Goal: Information Seeking & Learning: Learn about a topic

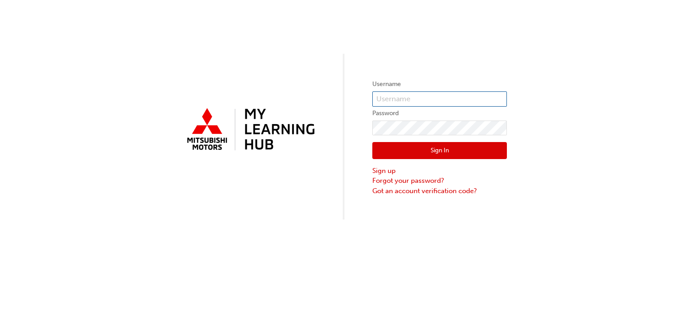
type input "0005948190"
click at [459, 150] on button "Sign In" at bounding box center [439, 150] width 135 height 17
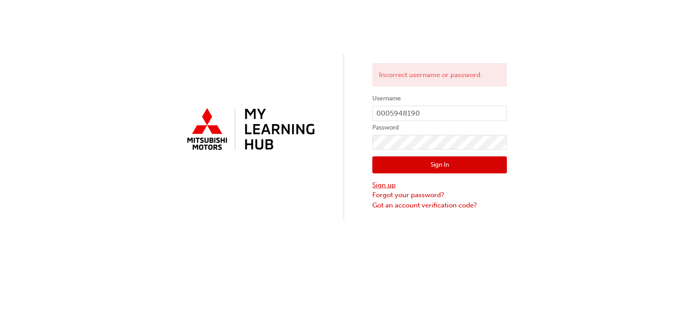
click at [392, 187] on link "Sign up" at bounding box center [439, 185] width 135 height 10
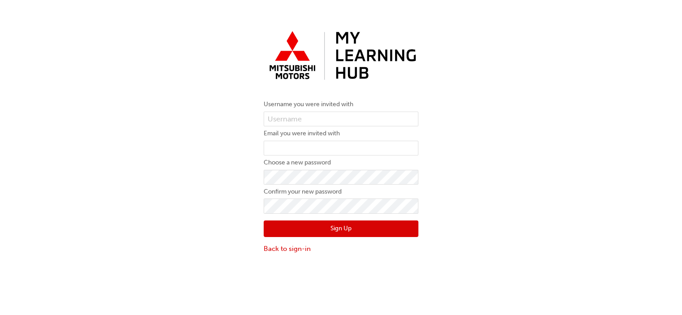
click at [287, 110] on form "Username you were invited with Email you were invited with Choose a new passwor…" at bounding box center [341, 176] width 155 height 155
click at [290, 251] on link "Back to sign-in" at bounding box center [341, 249] width 155 height 10
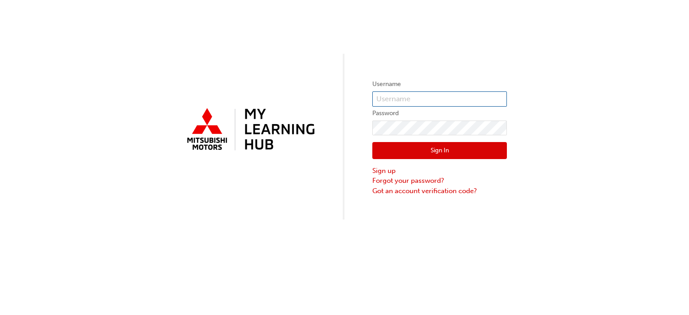
type input "0005948190"
drag, startPoint x: 440, startPoint y: 97, endPoint x: 354, endPoint y: 98, distance: 86.1
click at [354, 98] on div "Username 0005948190 Password Sign In Sign up Forgot your password? Got an accou…" at bounding box center [344, 110] width 689 height 220
paste input "0005948190"
type input "0005948190"
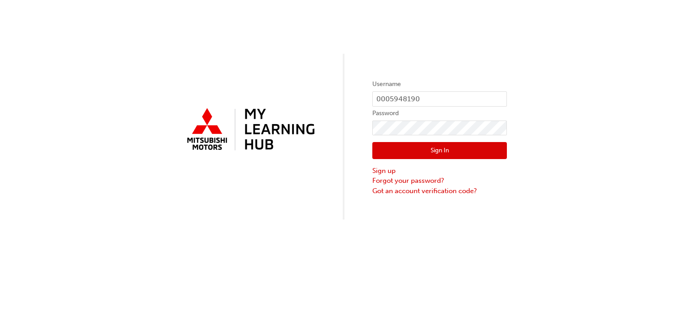
click at [498, 211] on div "Username 0005948190 Password Sign In Sign up Forgot your password? Got an accou…" at bounding box center [344, 110] width 689 height 220
click at [336, 129] on div "Username 0005948190 Password Sign In Sign up Forgot your password? Got an accou…" at bounding box center [344, 110] width 689 height 220
click at [337, 168] on div "Username 0005948190 Password Sign In Sign up Forgot your password? Got an accou…" at bounding box center [344, 110] width 689 height 220
click at [385, 173] on link "Sign up" at bounding box center [439, 171] width 135 height 10
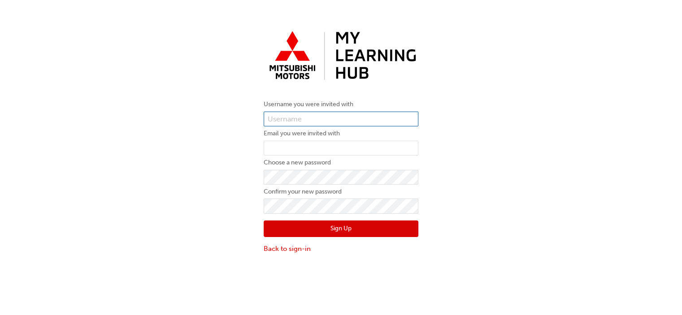
click at [329, 118] on input "text" at bounding box center [341, 119] width 155 height 15
paste input "0005948190"
type input "0005948190"
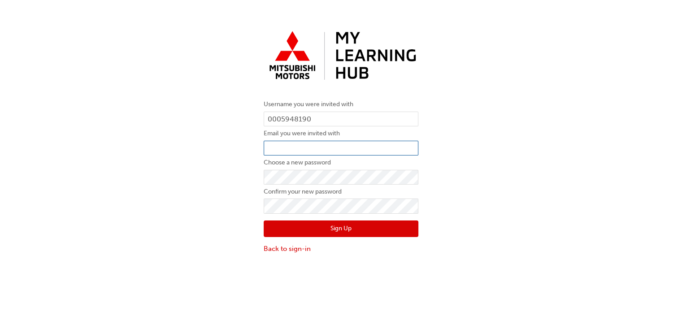
click at [300, 152] on input "email" at bounding box center [341, 148] width 155 height 15
type input "jordan@northeastmits.com.au"
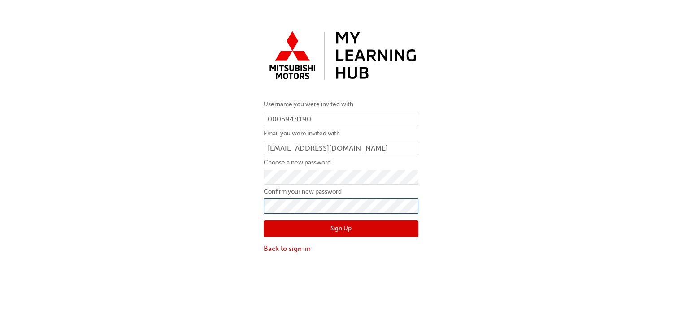
click button "Sign Up" at bounding box center [341, 229] width 155 height 17
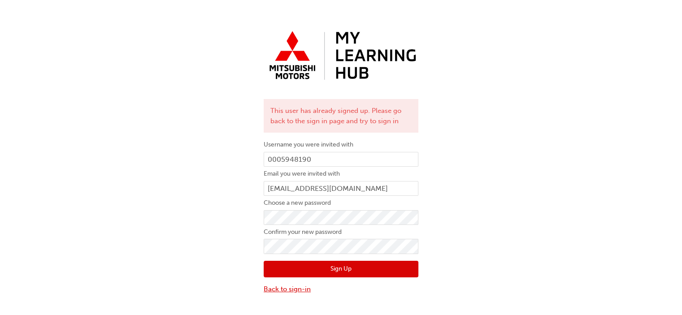
click at [285, 289] on link "Back to sign-in" at bounding box center [341, 289] width 155 height 10
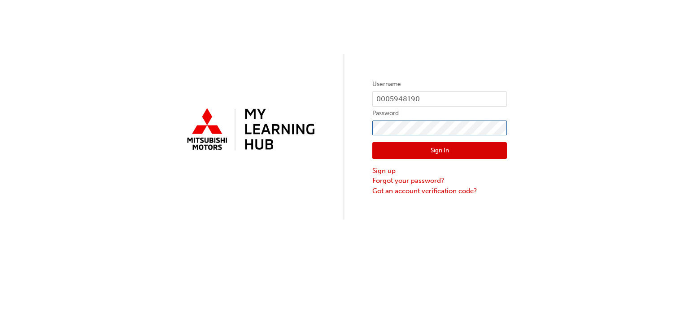
click at [303, 141] on div "Username 0005948190 Password Sign In Sign up Forgot your password? Got an accou…" at bounding box center [344, 110] width 689 height 220
click button "Sign In" at bounding box center [439, 150] width 135 height 17
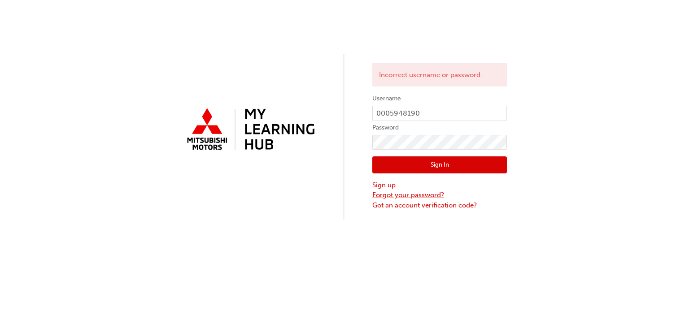
click at [394, 195] on link "Forgot your password?" at bounding box center [439, 195] width 135 height 10
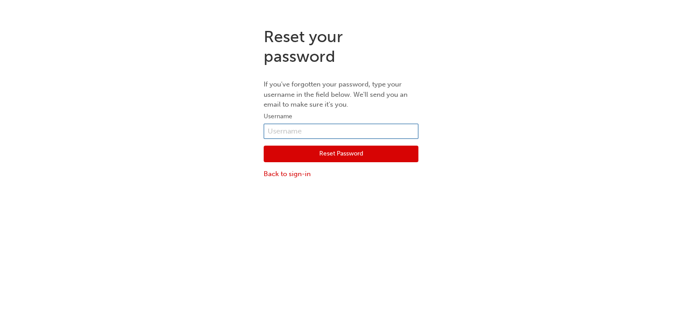
click at [333, 134] on input "text" at bounding box center [341, 131] width 155 height 15
type input "0005948190"
click at [339, 153] on button "Reset Password" at bounding box center [341, 154] width 155 height 17
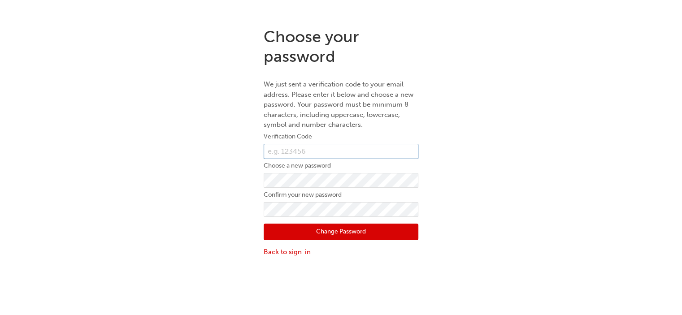
click at [283, 152] on input "text" at bounding box center [341, 151] width 155 height 15
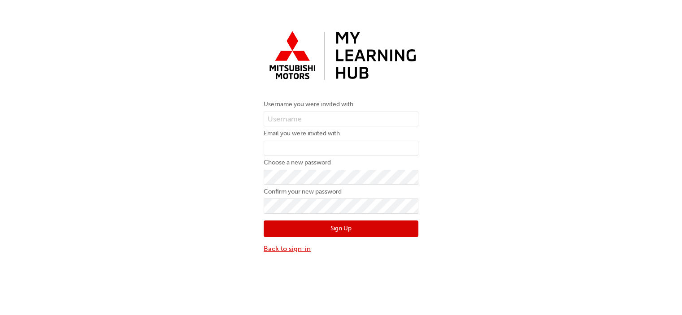
click at [299, 252] on link "Back to sign-in" at bounding box center [341, 249] width 155 height 10
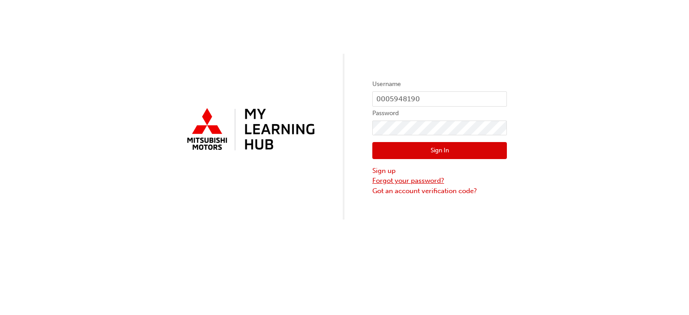
click at [402, 179] on link "Forgot your password?" at bounding box center [439, 181] width 135 height 10
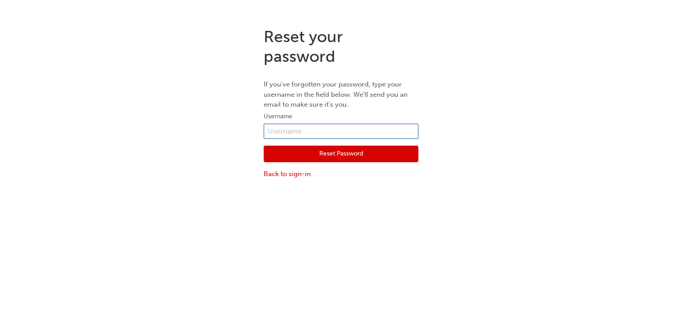
click at [325, 131] on input "text" at bounding box center [341, 131] width 155 height 15
type input "0005948190"
click at [335, 156] on button "Reset Password" at bounding box center [341, 154] width 155 height 17
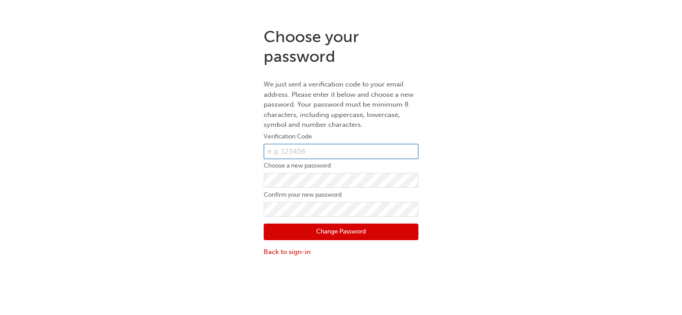
click at [298, 148] on input "text" at bounding box center [341, 151] width 155 height 15
paste input "967137"
type input "967137"
click button "Change Password" at bounding box center [341, 232] width 155 height 17
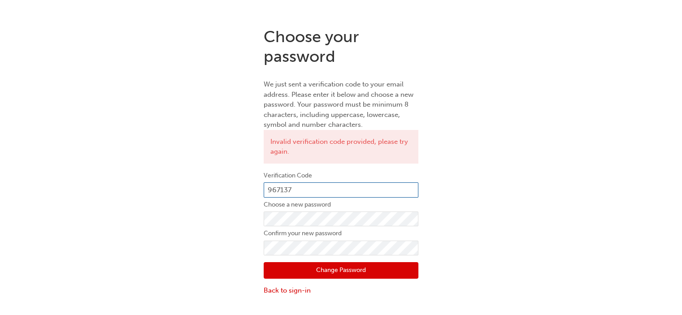
drag, startPoint x: 312, startPoint y: 194, endPoint x: 203, endPoint y: 185, distance: 109.7
click at [203, 185] on div "Choose your password We just sent a verification code to your email address. Pl…" at bounding box center [341, 161] width 682 height 282
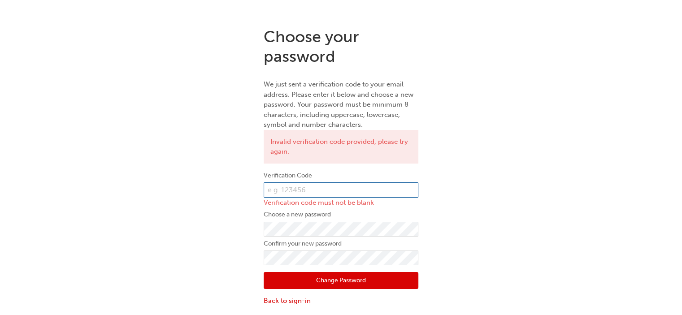
paste input "942312"
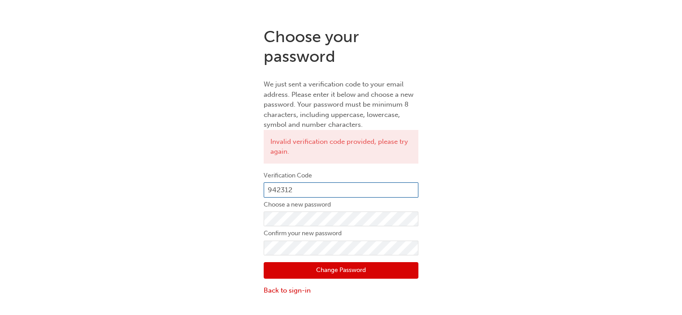
type input "942312"
click at [367, 273] on button "Change Password" at bounding box center [341, 270] width 155 height 17
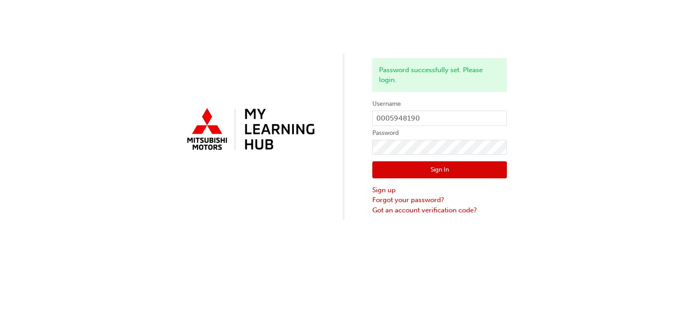
click at [436, 171] on button "Sign In" at bounding box center [439, 169] width 135 height 17
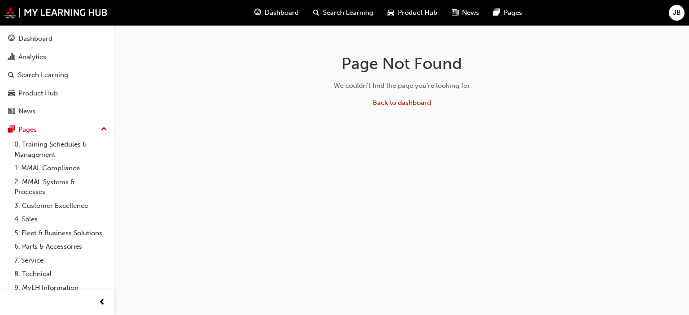
click at [335, 20] on div "Search Learning" at bounding box center [343, 13] width 74 height 18
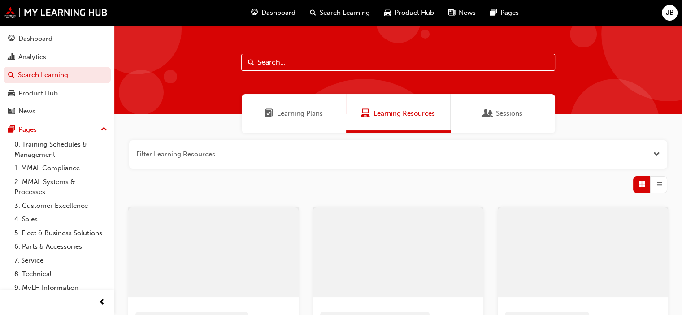
click at [314, 69] on input "text" at bounding box center [398, 62] width 314 height 17
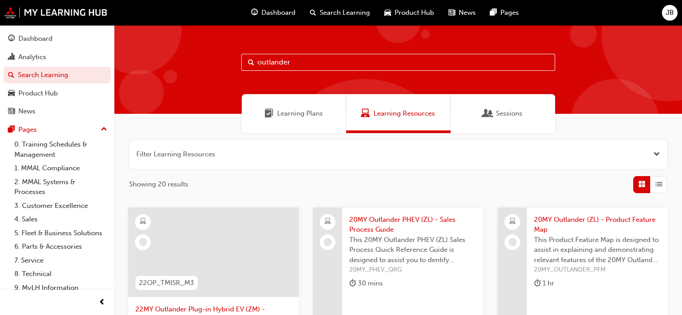
click at [258, 62] on input "outlander" at bounding box center [398, 62] width 314 height 17
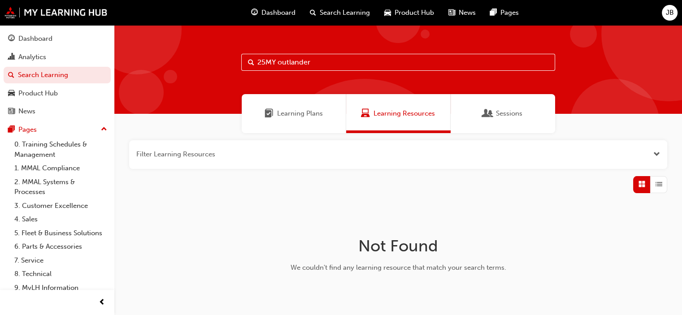
type input "25MY outlander"
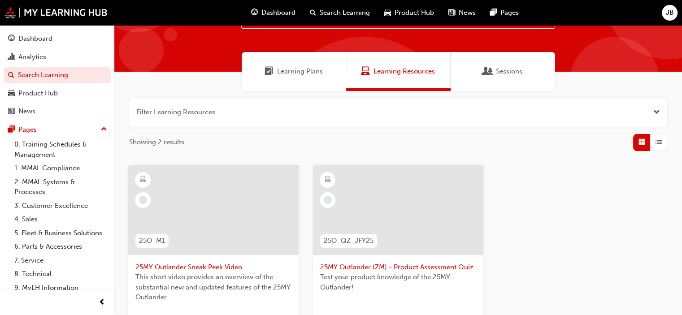
scroll to position [135, 0]
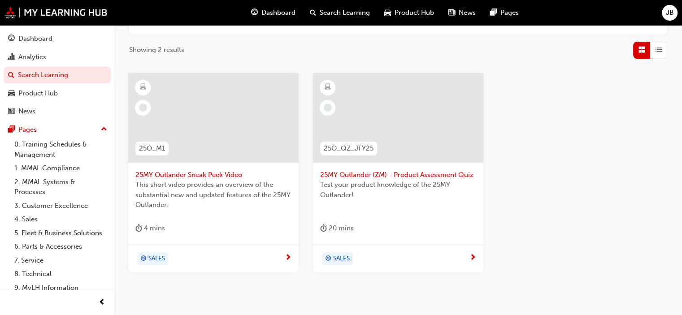
click at [413, 176] on span "25MY Outlander (ZM) - Product Assessment Quiz" at bounding box center [398, 175] width 156 height 10
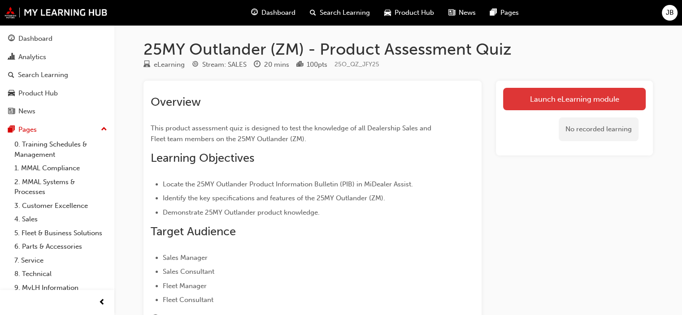
click at [571, 98] on link "Launch eLearning module" at bounding box center [574, 99] width 143 height 22
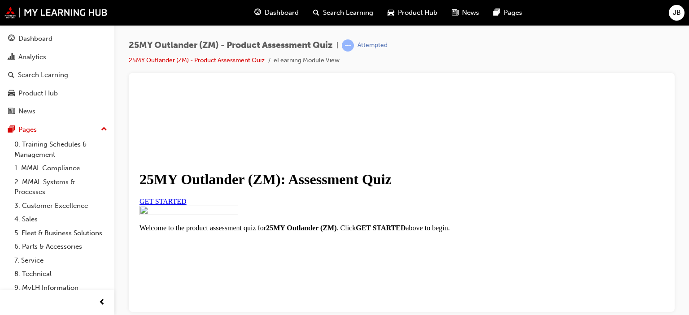
click at [187, 205] on span "GET STARTED" at bounding box center [162, 201] width 47 height 8
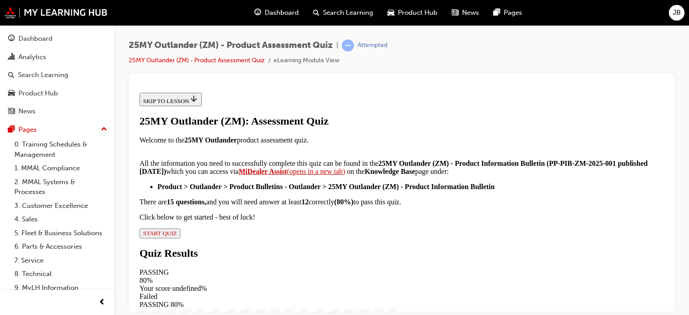
scroll to position [224, 0]
click at [177, 236] on span "START QUIZ" at bounding box center [160, 233] width 34 height 7
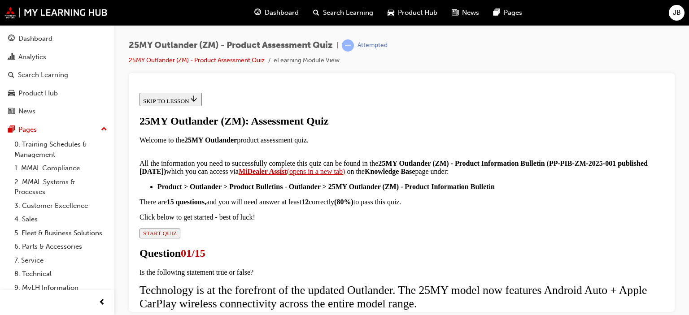
scroll to position [135, 0]
radio input "true"
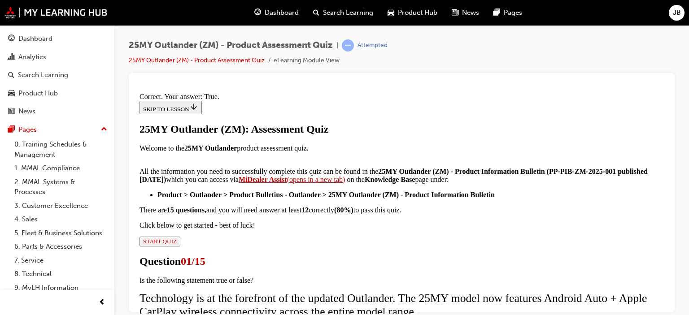
scroll to position [201, 0]
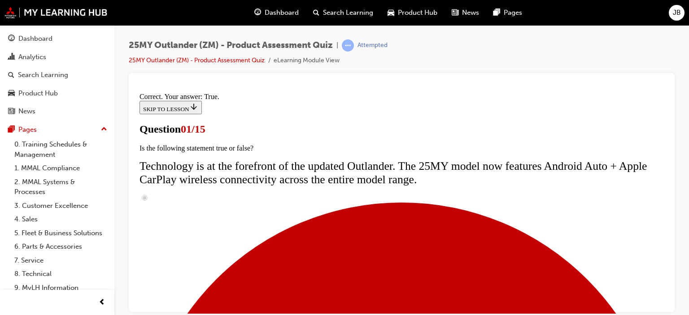
scroll to position [179, 0]
radio input "true"
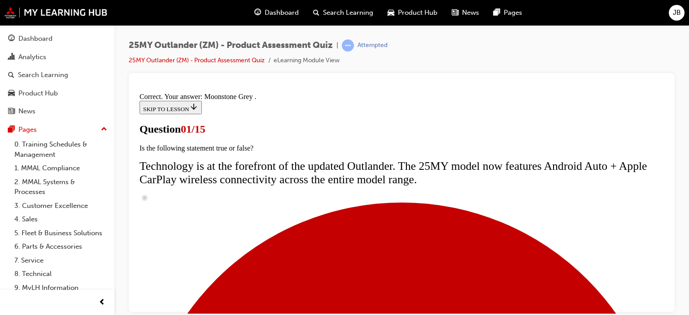
scroll to position [314, 0]
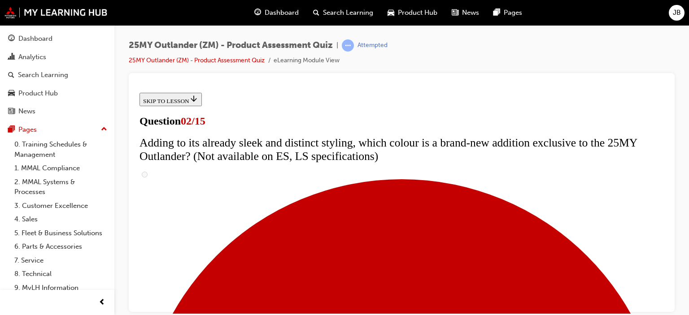
scroll to position [179, 0]
checkbox input "true"
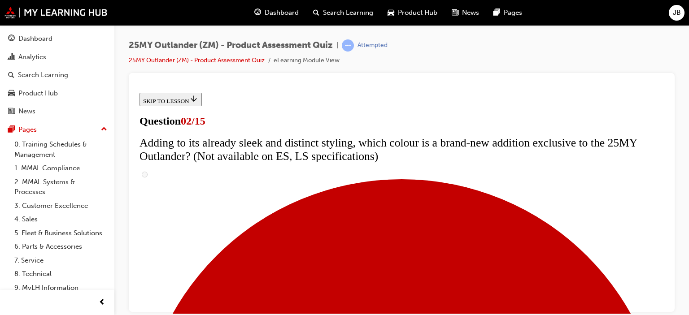
checkbox input "true"
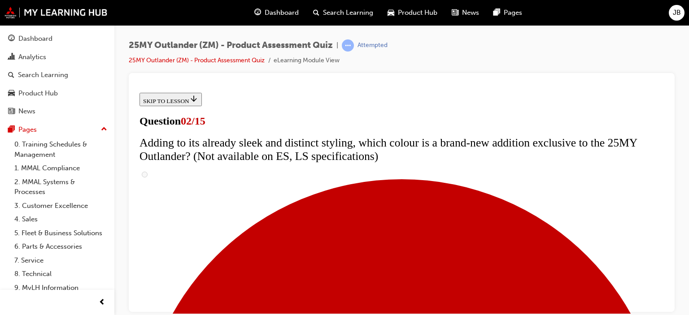
checkbox input "true"
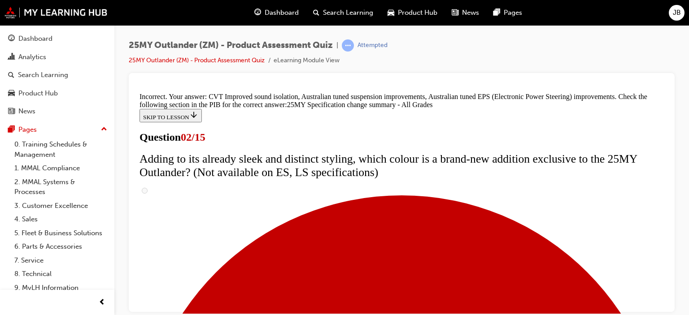
scroll to position [400, 0]
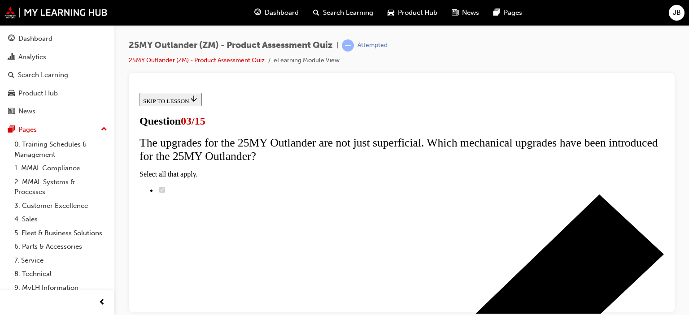
scroll to position [135, 0]
radio input "true"
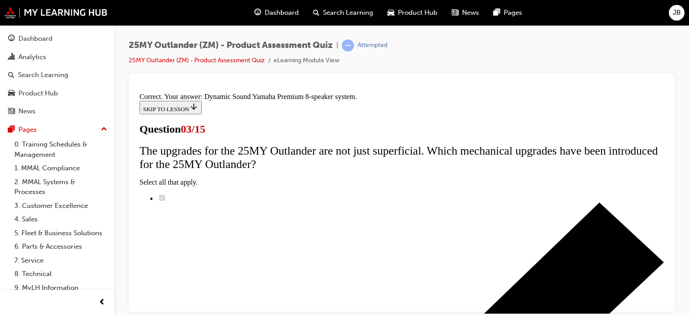
scroll to position [243, 0]
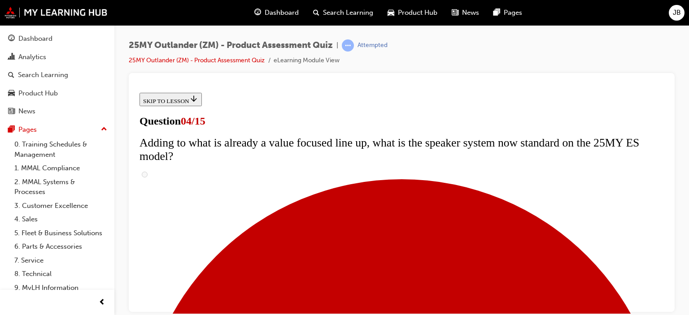
scroll to position [135, 0]
checkbox input "true"
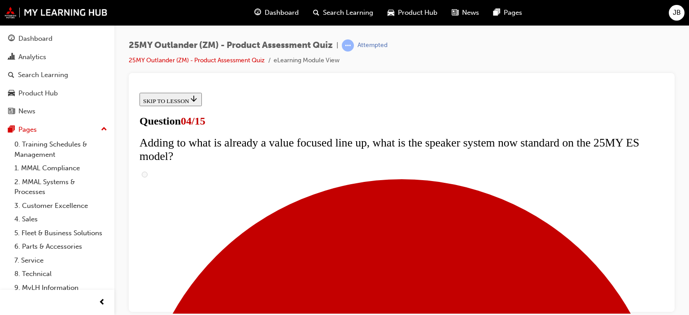
checkbox input "true"
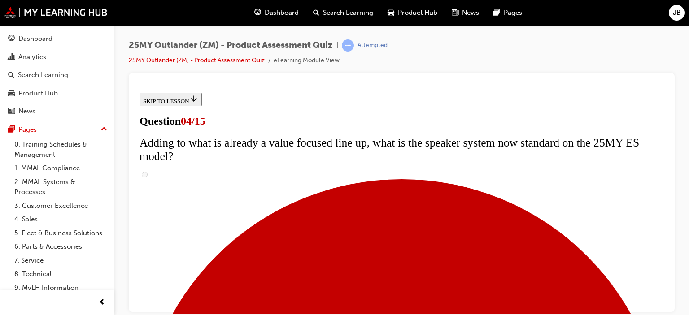
checkbox input "true"
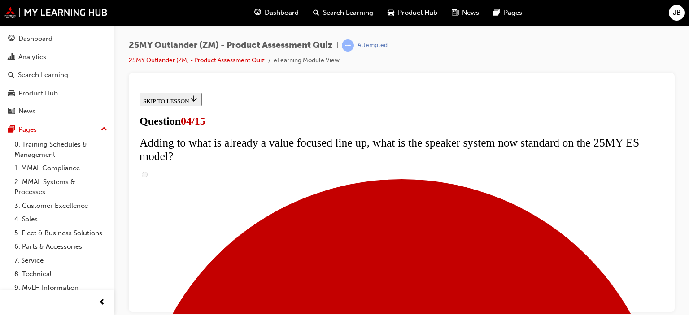
checkbox input "true"
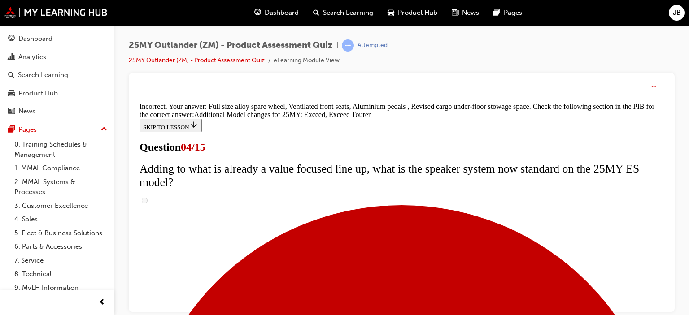
scroll to position [436, 0]
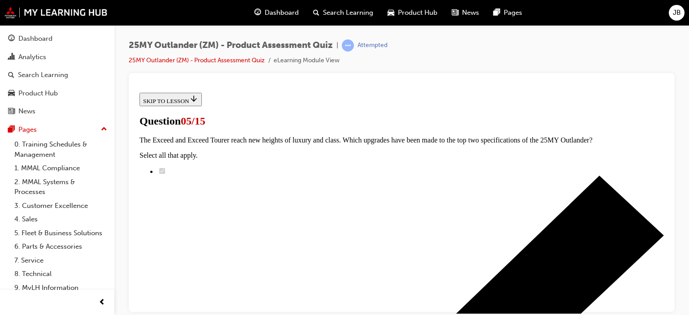
scroll to position [179, 0]
